Goal: Task Accomplishment & Management: Manage account settings

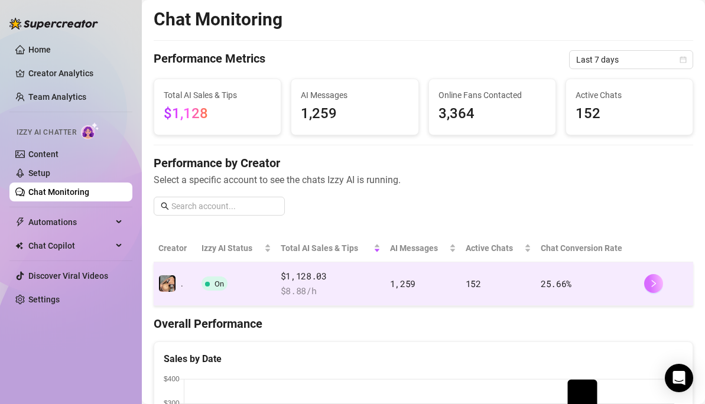
click at [650, 282] on icon "right" at bounding box center [654, 284] width 8 height 8
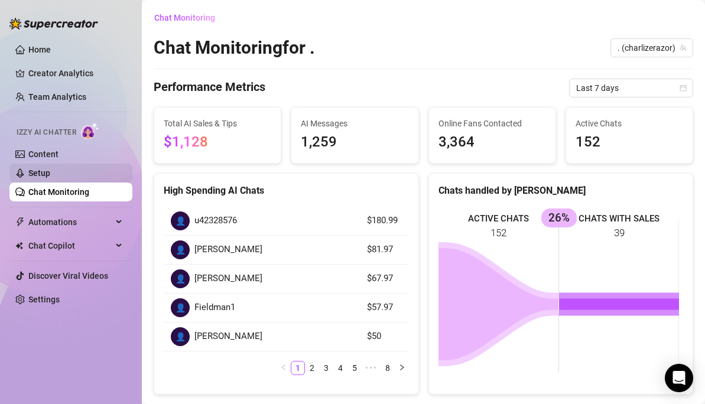
click at [38, 170] on link "Setup" at bounding box center [39, 172] width 22 height 9
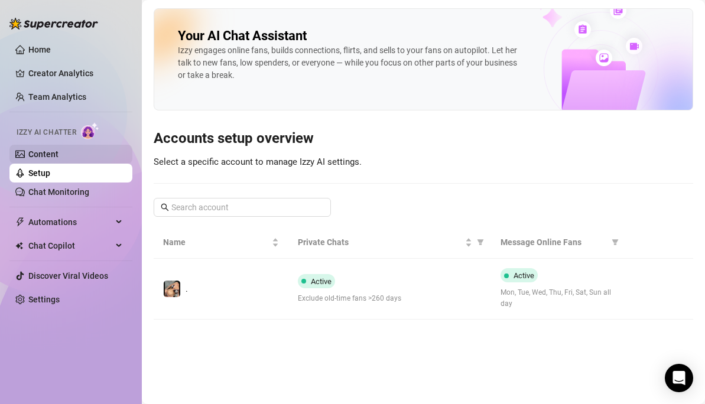
click at [47, 158] on link "Content" at bounding box center [43, 154] width 30 height 9
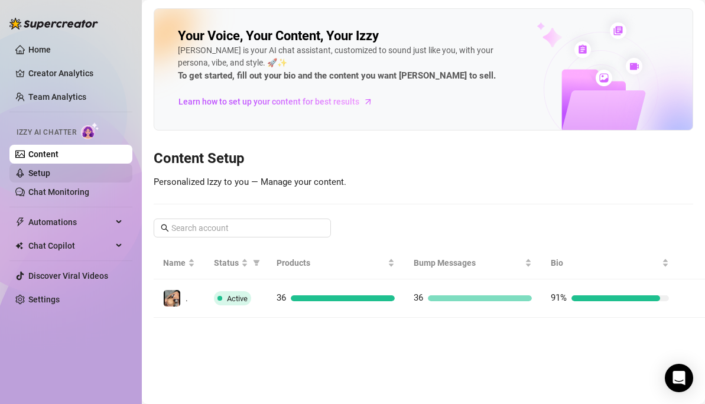
click at [37, 168] on link "Setup" at bounding box center [39, 172] width 22 height 9
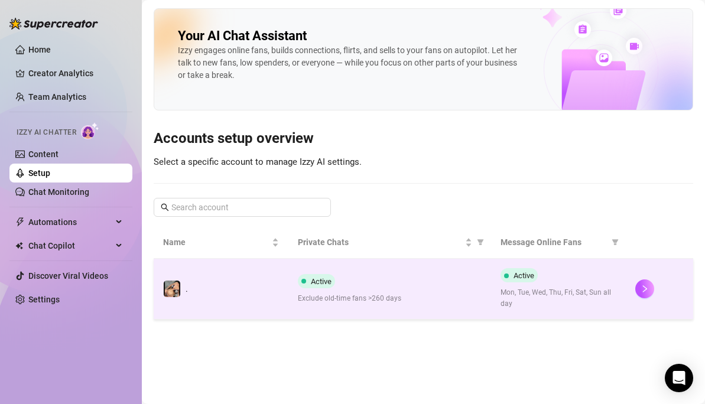
click at [657, 285] on div at bounding box center [660, 289] width 48 height 19
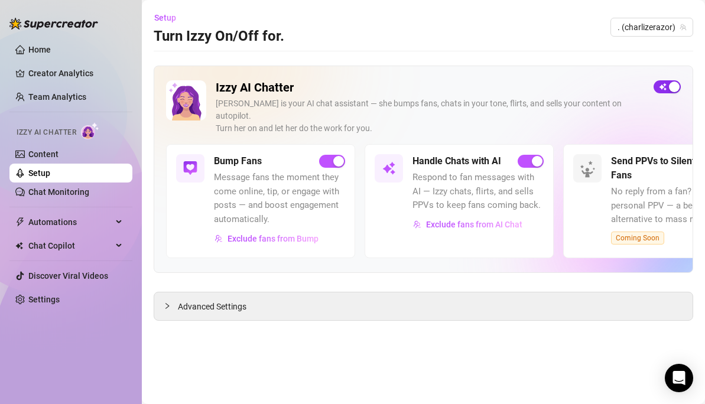
click at [669, 84] on div "button" at bounding box center [674, 87] width 11 height 11
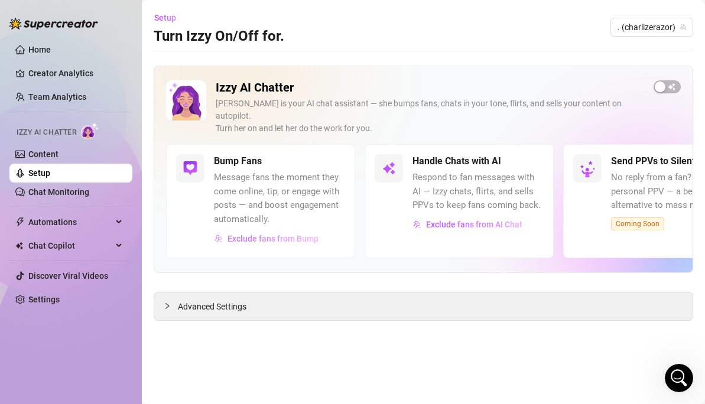
click at [277, 234] on span "Exclude fans from Bump" at bounding box center [273, 238] width 91 height 9
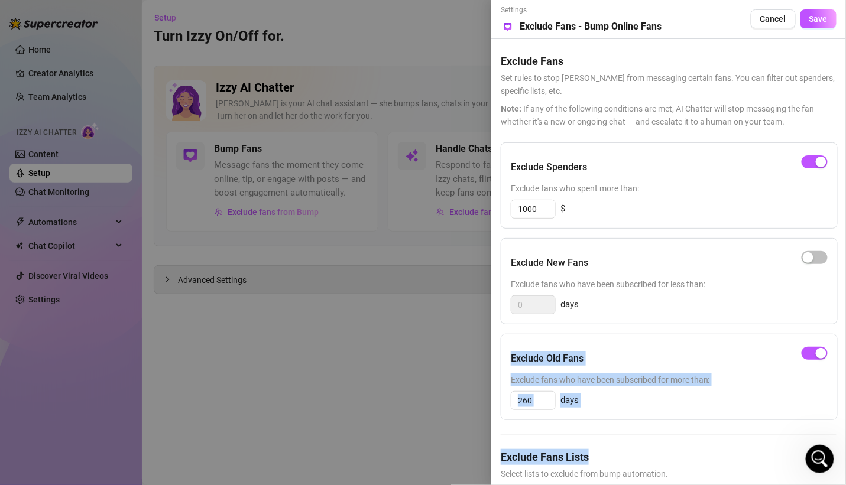
drag, startPoint x: 624, startPoint y: 447, endPoint x: 638, endPoint y: 349, distance: 99.2
click at [638, 349] on div "Exclude Spenders Exclude fans who spent more than: 1000 $ Exclude New Fans Excl…" at bounding box center [669, 337] width 336 height 390
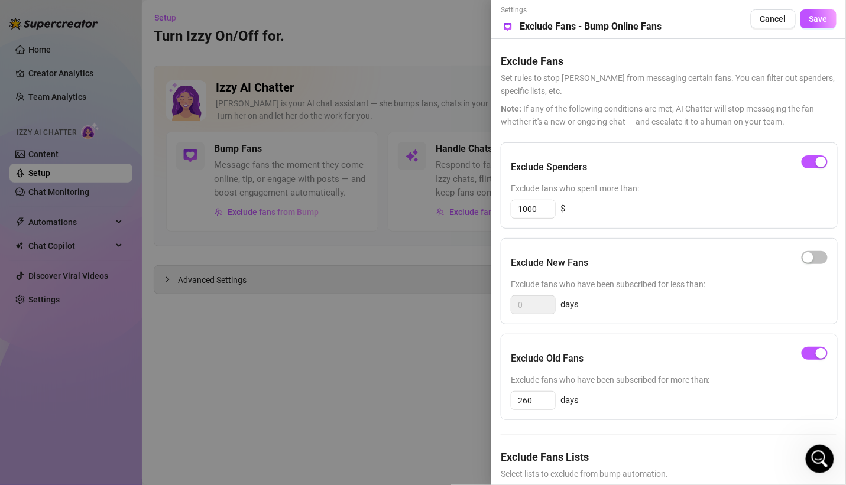
drag, startPoint x: 684, startPoint y: 432, endPoint x: 690, endPoint y: 432, distance: 5.9
click at [684, 404] on div "Exclude Spenders Exclude fans who spent more than: 1000 $ Exclude New Fans Excl…" at bounding box center [669, 337] width 336 height 390
drag, startPoint x: 694, startPoint y: 435, endPoint x: 700, endPoint y: 430, distance: 7.6
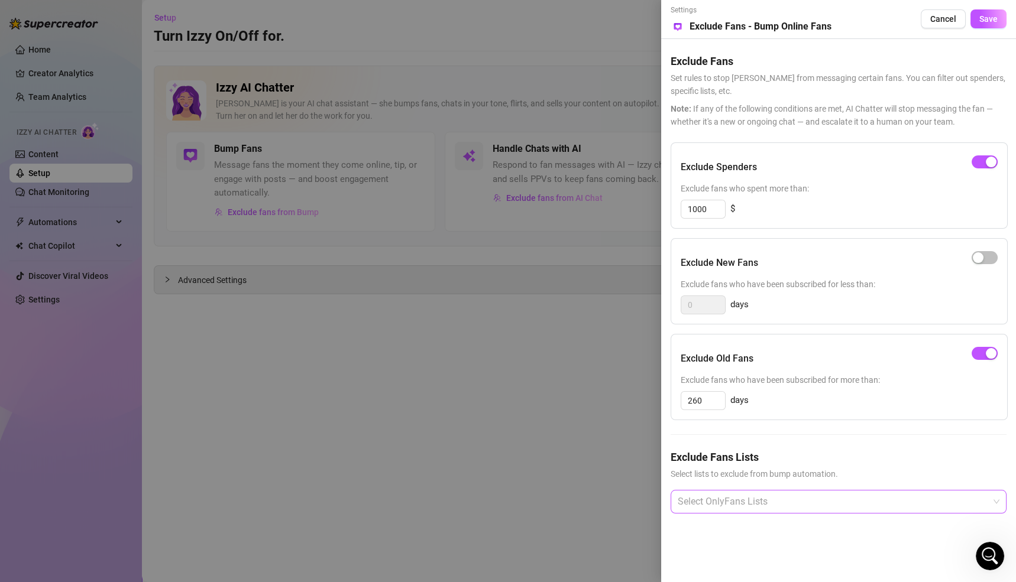
click at [705, 404] on div at bounding box center [832, 501] width 319 height 21
type input "dnm"
click at [705, 404] on div "Settings Preview Exclude Fans - Bump Online Fans Cancel Save Exclude Fans Set r…" at bounding box center [838, 291] width 355 height 582
click at [688, 404] on div at bounding box center [832, 501] width 319 height 21
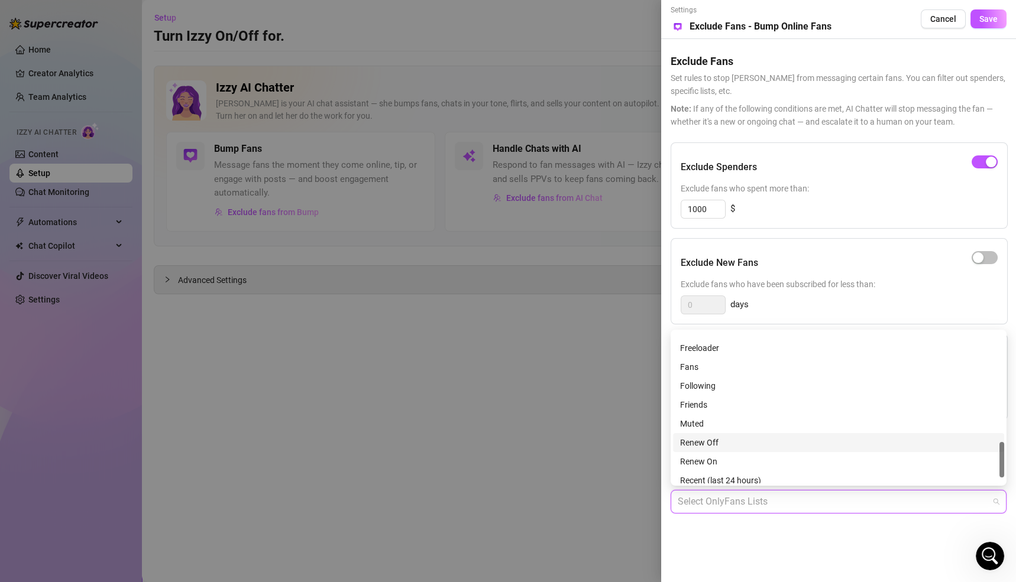
scroll to position [491, 0]
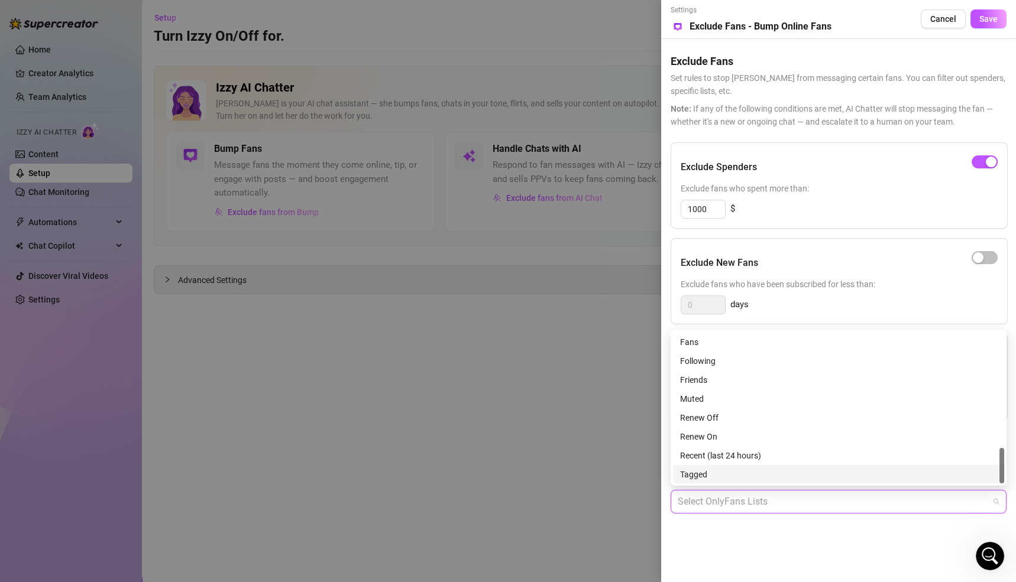
click at [601, 404] on div at bounding box center [508, 291] width 1016 height 582
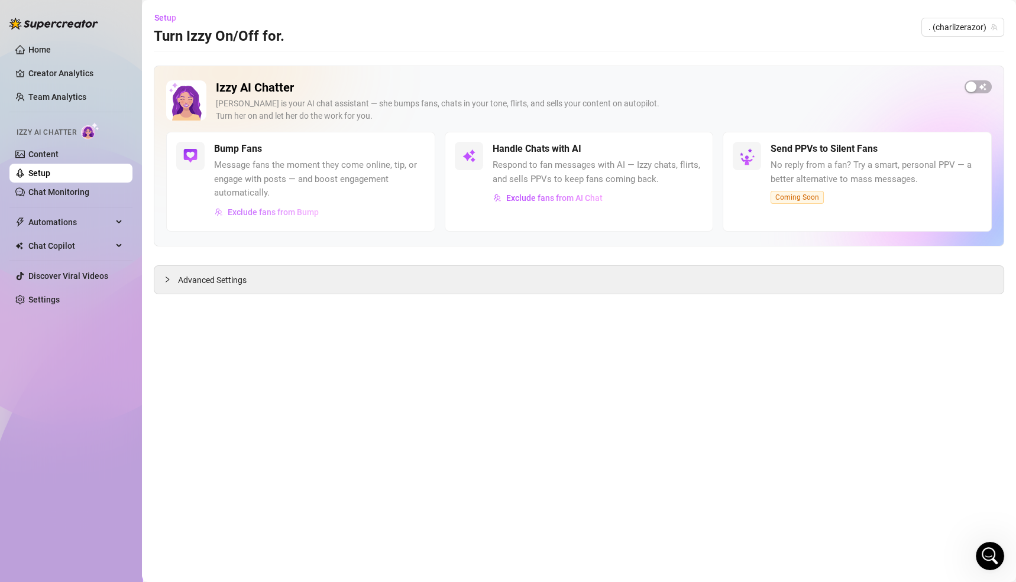
click at [264, 211] on span "Exclude fans from Bump" at bounding box center [273, 211] width 91 height 9
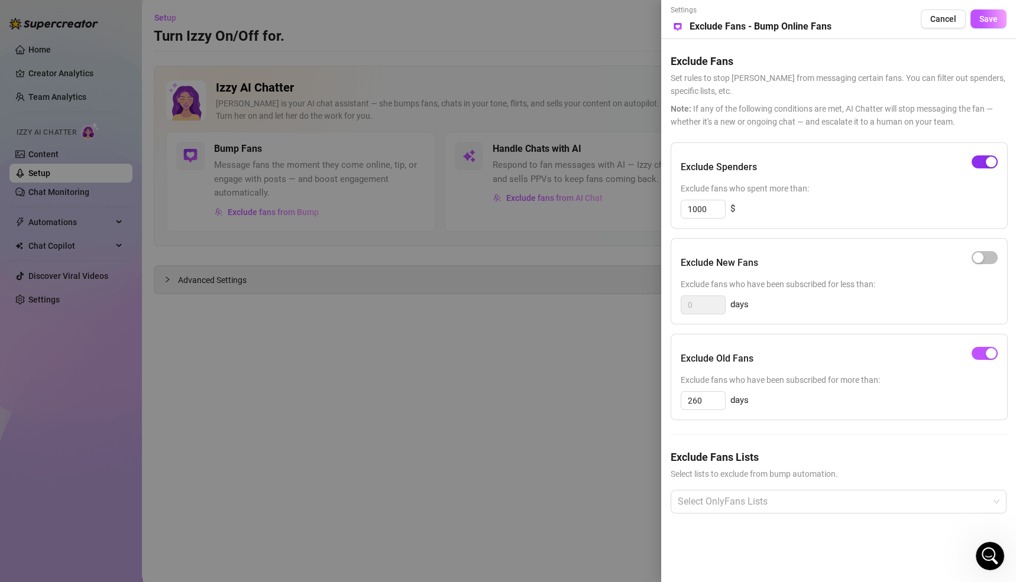
click at [705, 166] on div "button" at bounding box center [990, 162] width 11 height 11
drag, startPoint x: 703, startPoint y: 400, endPoint x: 676, endPoint y: 401, distance: 27.2
click at [676, 401] on div "Exclude Old Fans Exclude fans who have been subscribed for more than: 260 days" at bounding box center [838, 377] width 337 height 86
type input "180"
click at [705, 398] on div "180 days" at bounding box center [838, 400] width 317 height 19
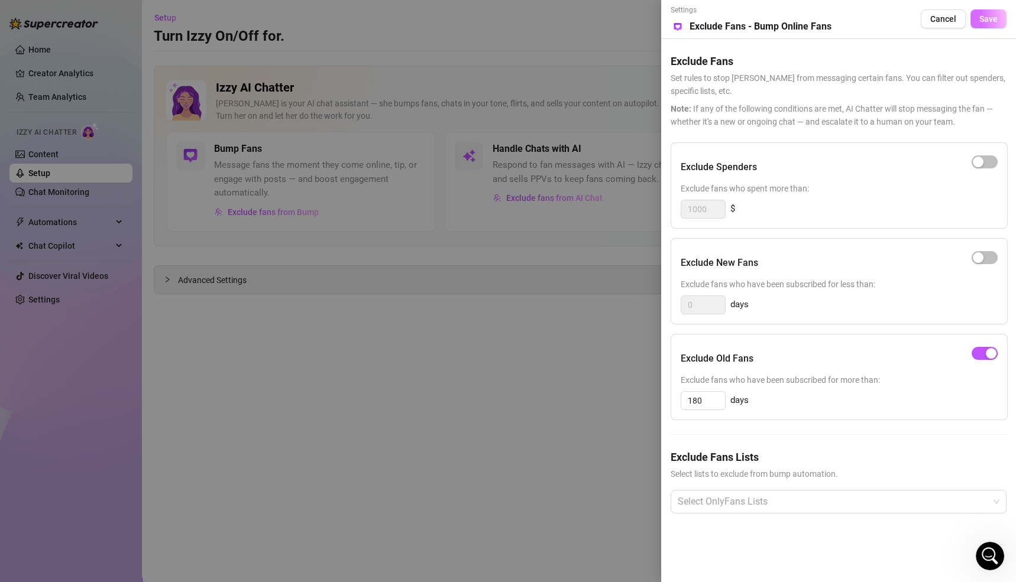
click at [705, 17] on span "Save" at bounding box center [988, 18] width 18 height 9
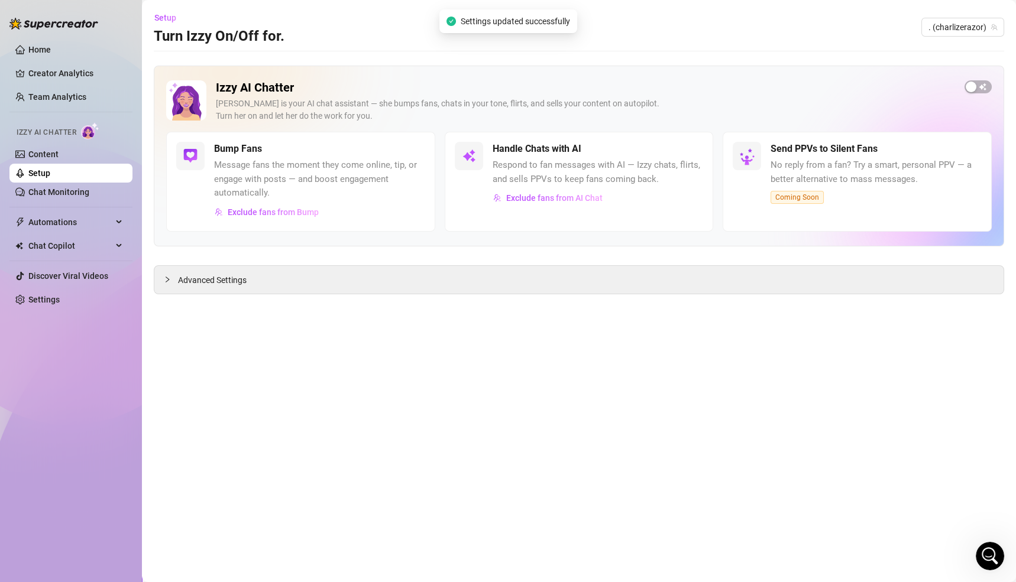
click at [543, 196] on span "Exclude fans from AI Chat" at bounding box center [554, 197] width 96 height 9
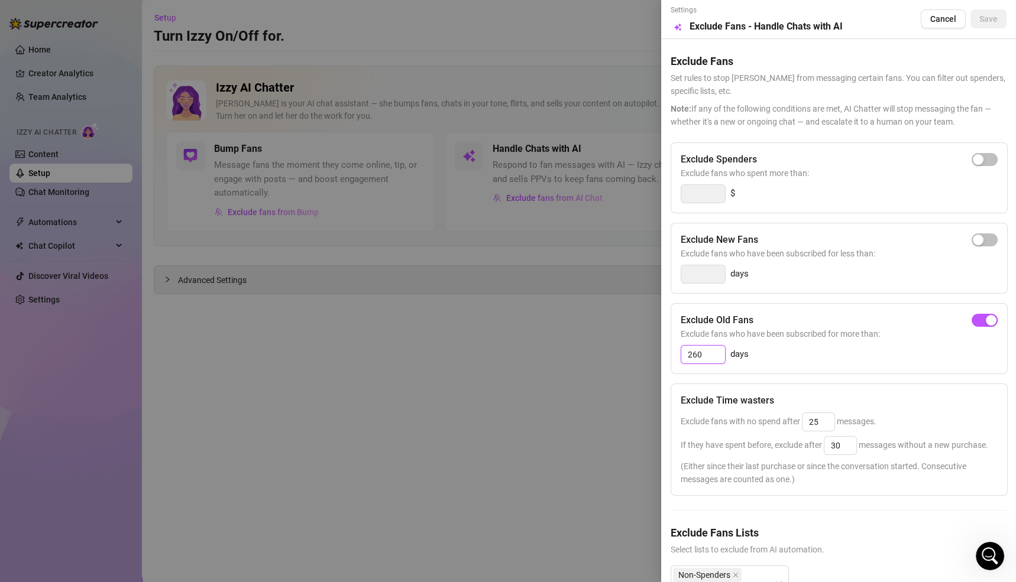
drag, startPoint x: 706, startPoint y: 351, endPoint x: 614, endPoint y: 350, distance: 92.2
click at [614, 353] on div "Settings Preview Exclude Fans - Handle Chats with AI Cancel Save Exclude Fans S…" at bounding box center [508, 291] width 1016 height 582
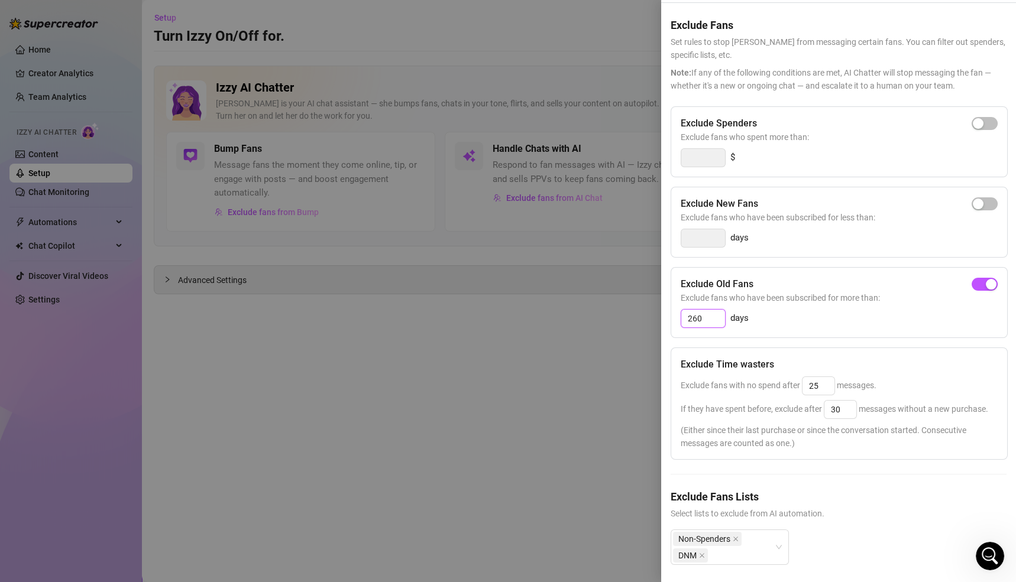
scroll to position [0, 0]
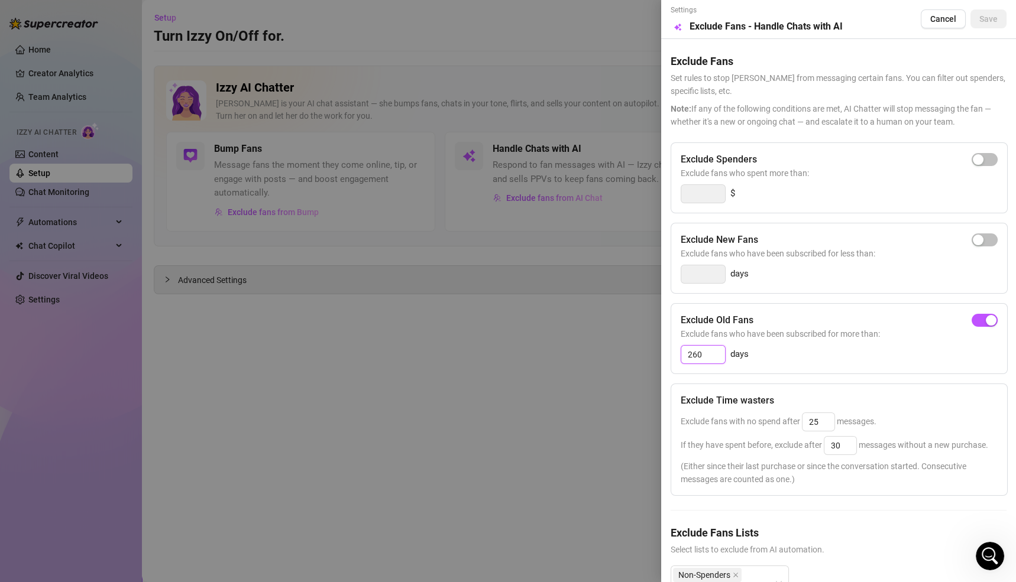
drag, startPoint x: 714, startPoint y: 352, endPoint x: 671, endPoint y: 349, distance: 43.3
click at [669, 352] on div "Settings Preview Exclude Fans - Handle Chats with AI Cancel Save Exclude Fans S…" at bounding box center [838, 291] width 355 height 582
type input "360"
click at [705, 24] on button "Save" at bounding box center [988, 18] width 36 height 19
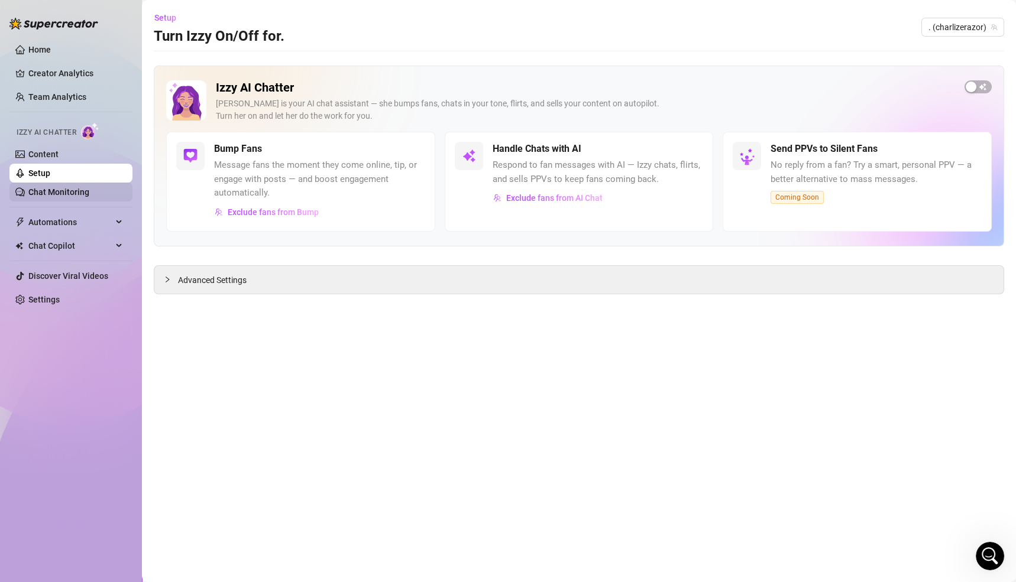
click at [51, 190] on link "Chat Monitoring" at bounding box center [58, 191] width 61 height 9
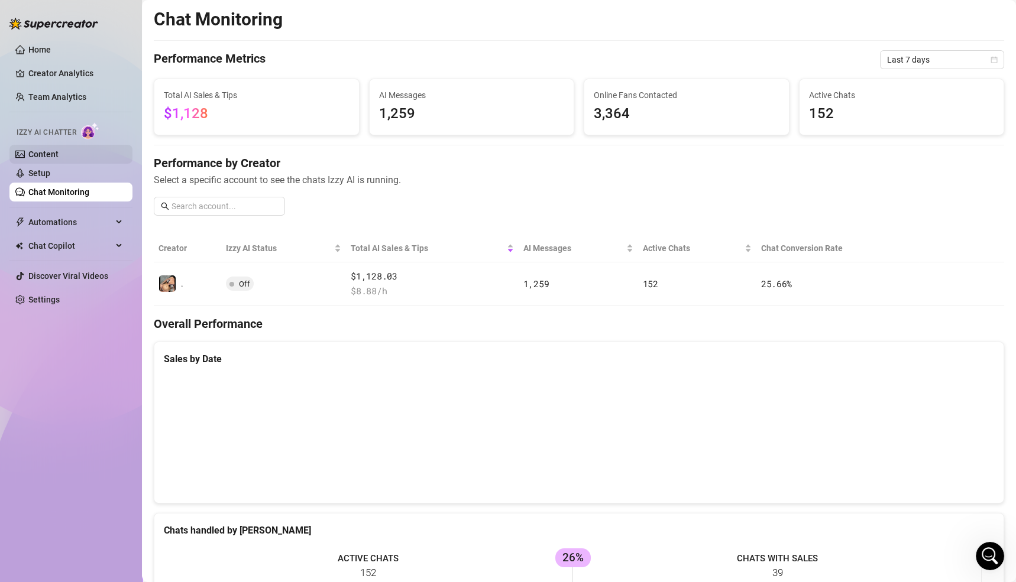
click at [47, 154] on link "Content" at bounding box center [43, 154] width 30 height 9
